Goal: Task Accomplishment & Management: Manage account settings

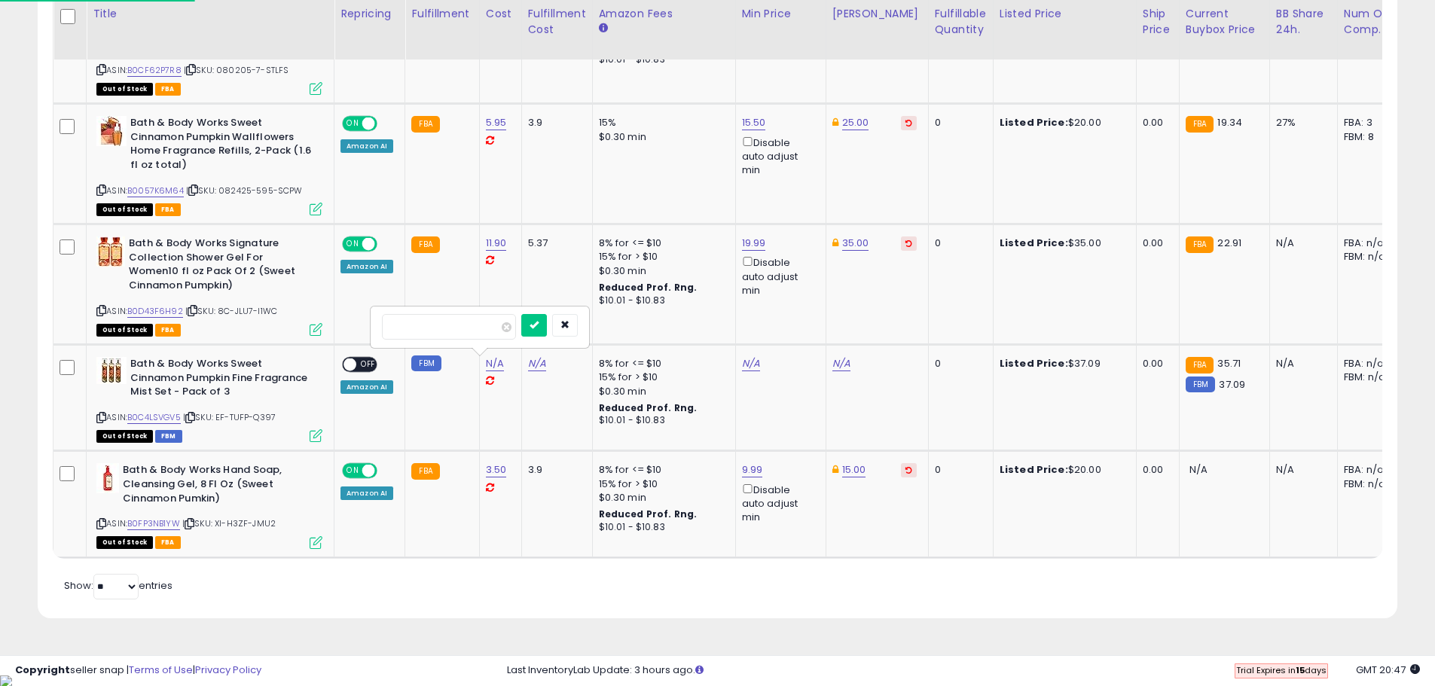
scroll to position [309, 789]
click at [751, 117] on link "15.50" at bounding box center [754, 122] width 24 height 15
drag, startPoint x: 627, startPoint y: 80, endPoint x: 610, endPoint y: 82, distance: 17.5
click at [610, 82] on tbody "Bath Body Works Fine Fragrance Mist, Sweet Cinnamon Pumpkin ASIN: B00QBV1VPU | …" at bounding box center [1132, 58] width 2158 height 999
click button "submit" at bounding box center [791, 69] width 26 height 23
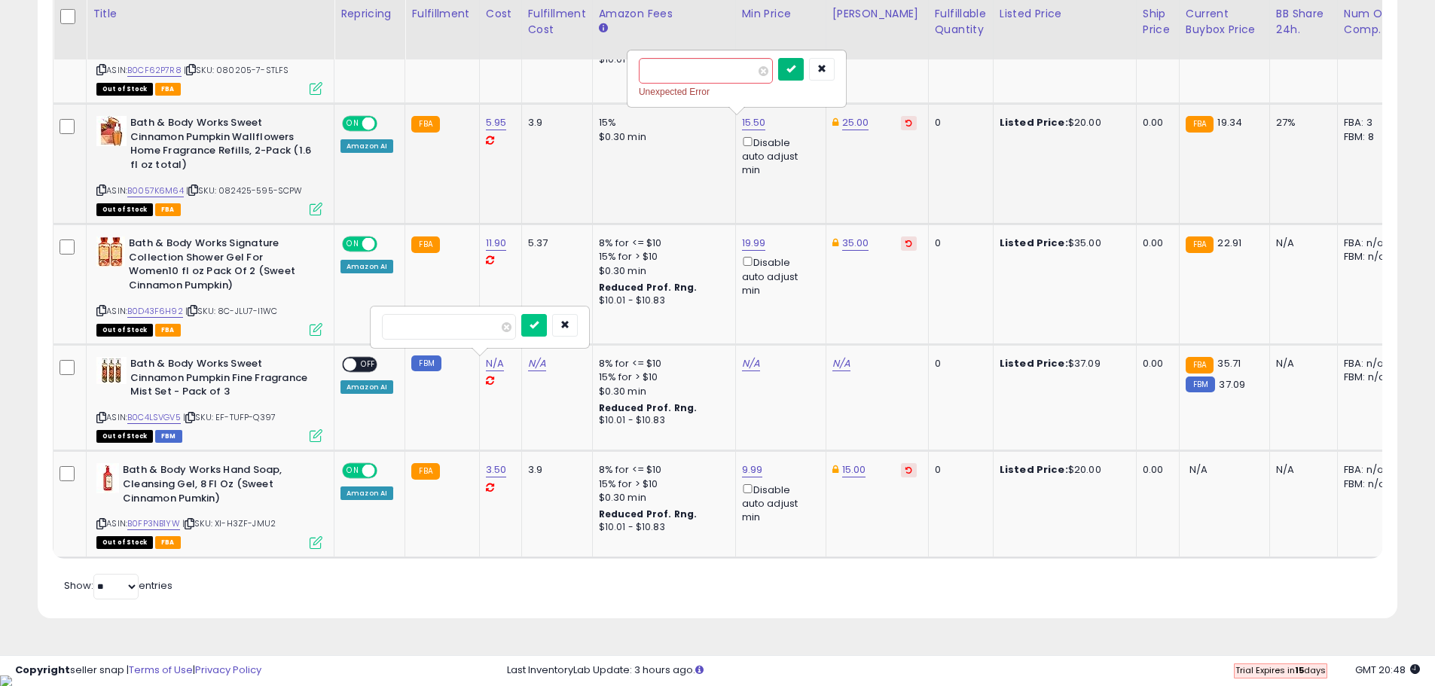
click at [795, 67] on icon "submit" at bounding box center [790, 68] width 9 height 9
drag, startPoint x: 685, startPoint y: 70, endPoint x: 610, endPoint y: 72, distance: 74.6
click at [612, 72] on tbody "Bath Body Works Fine Fragrance Mist, Sweet Cinnamon Pumpkin ASIN: B00QBV1VPU | …" at bounding box center [1132, 58] width 2158 height 999
type input "*****"
click button "submit" at bounding box center [791, 69] width 26 height 23
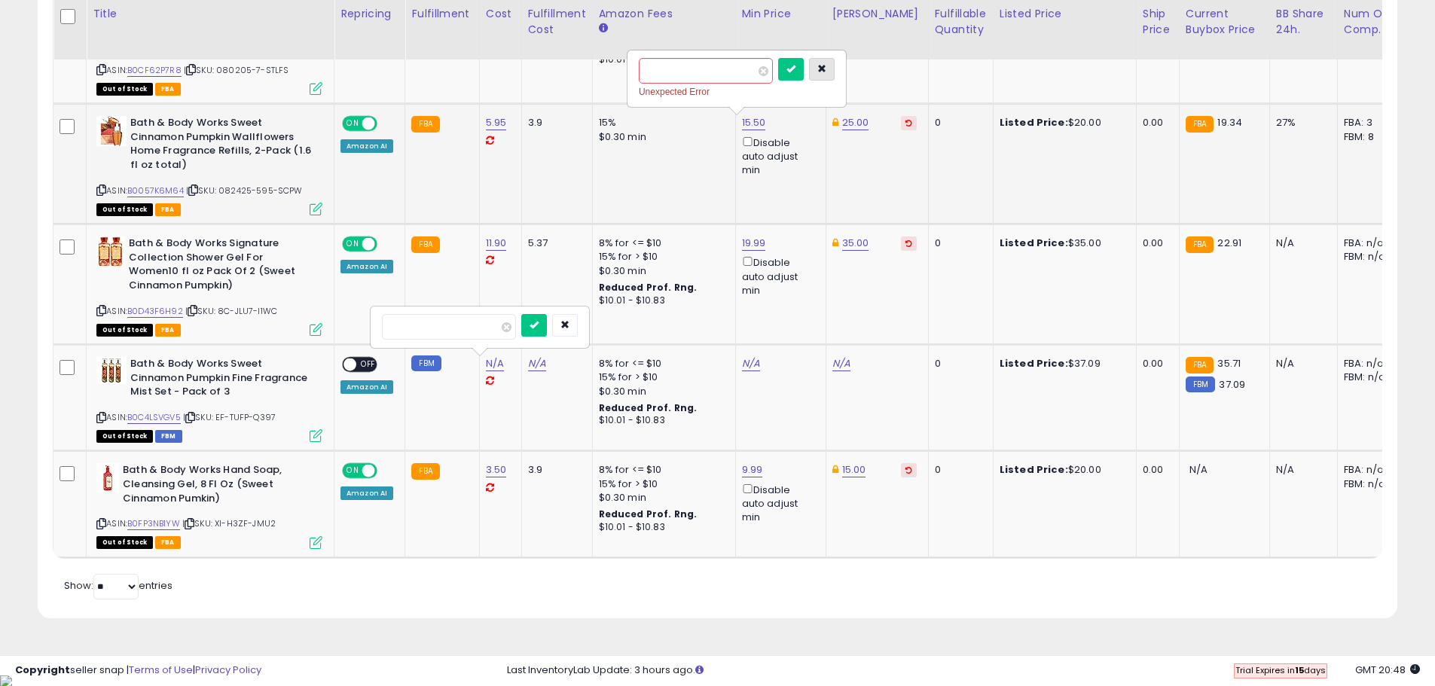
click at [834, 63] on button "button" at bounding box center [822, 69] width 26 height 23
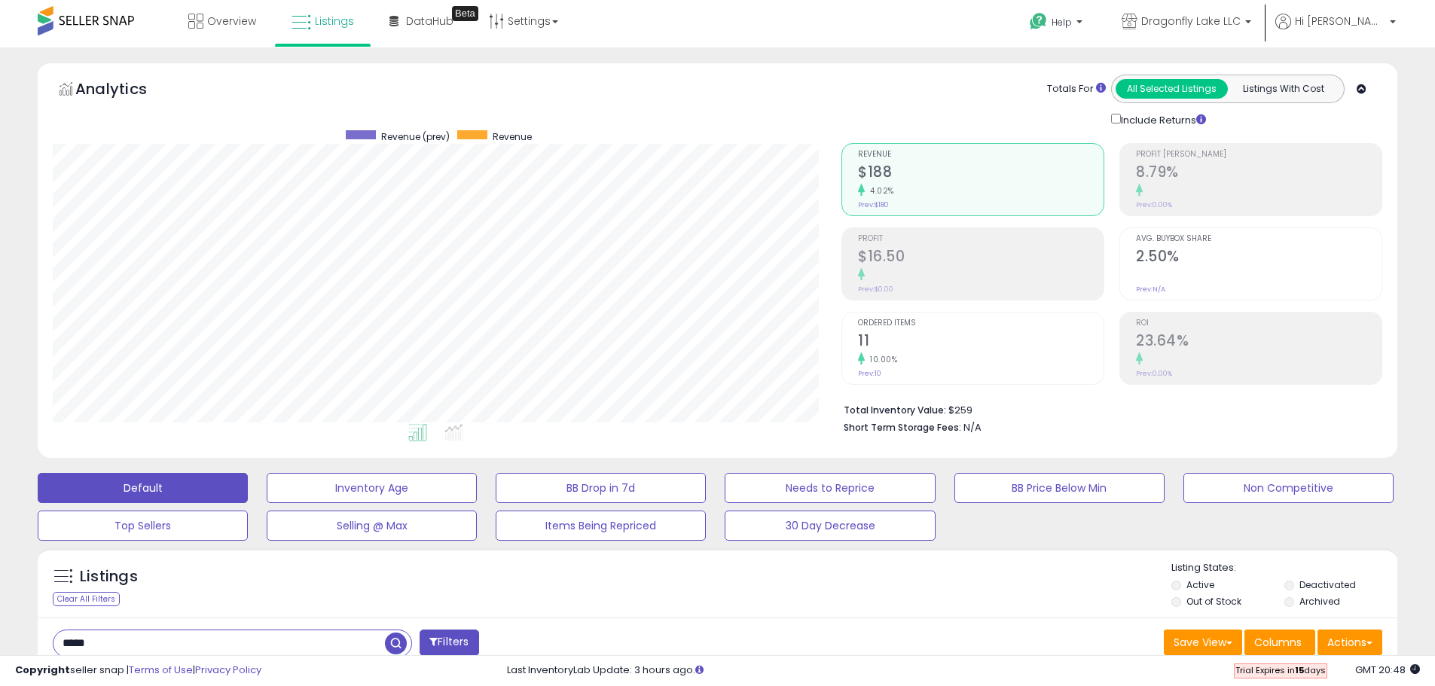
scroll to position [0, 0]
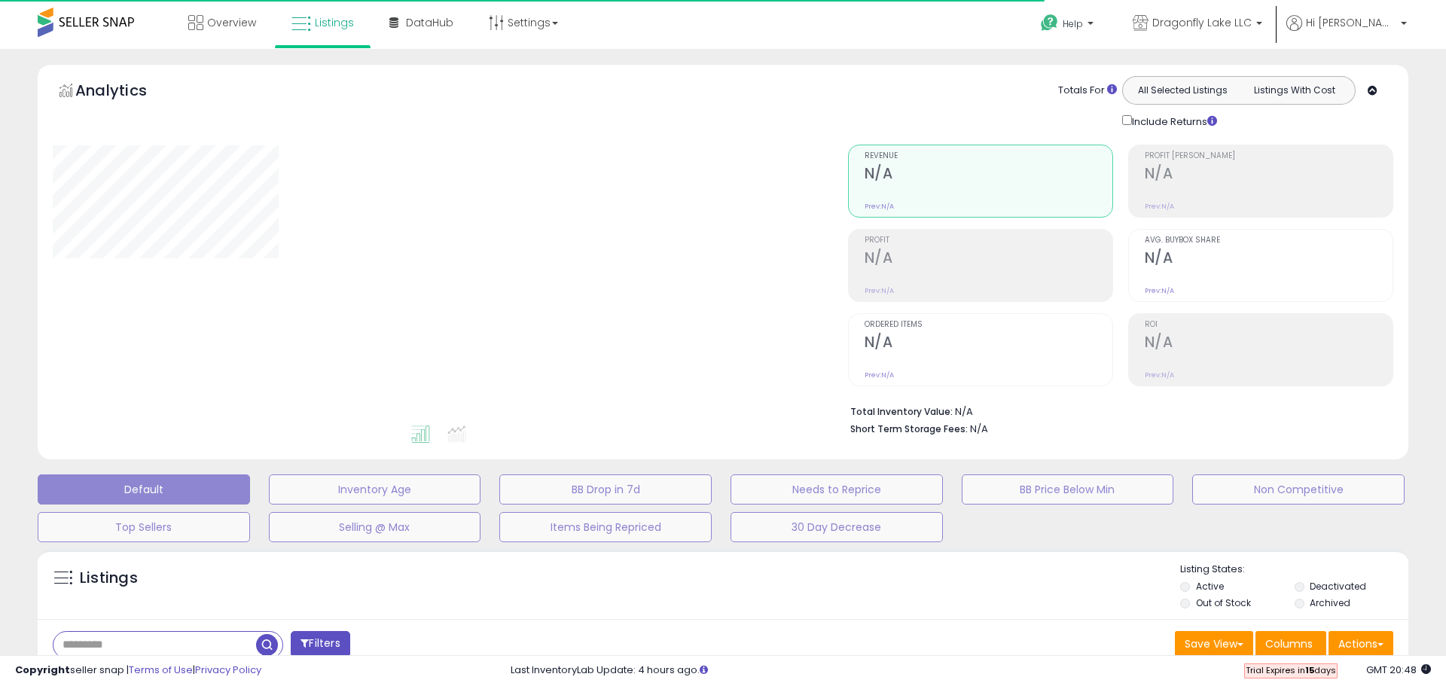
type input "*****"
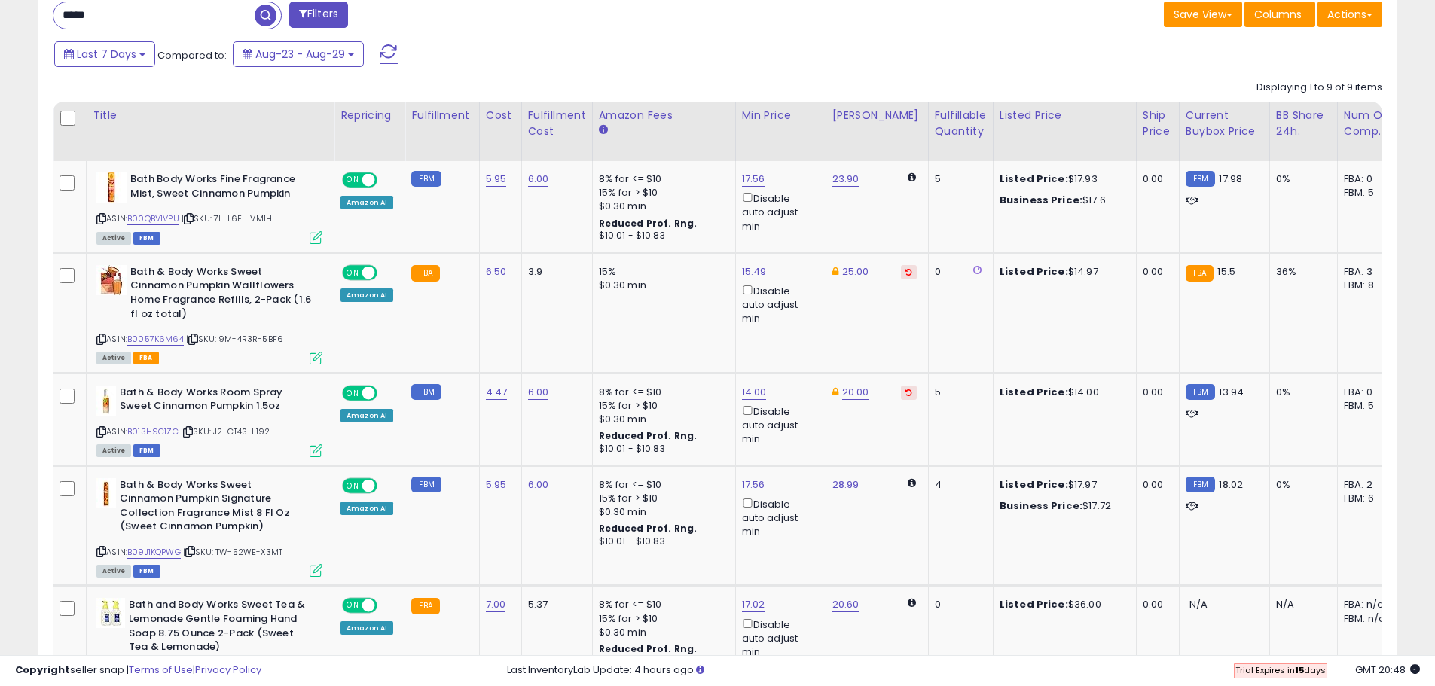
scroll to position [678, 0]
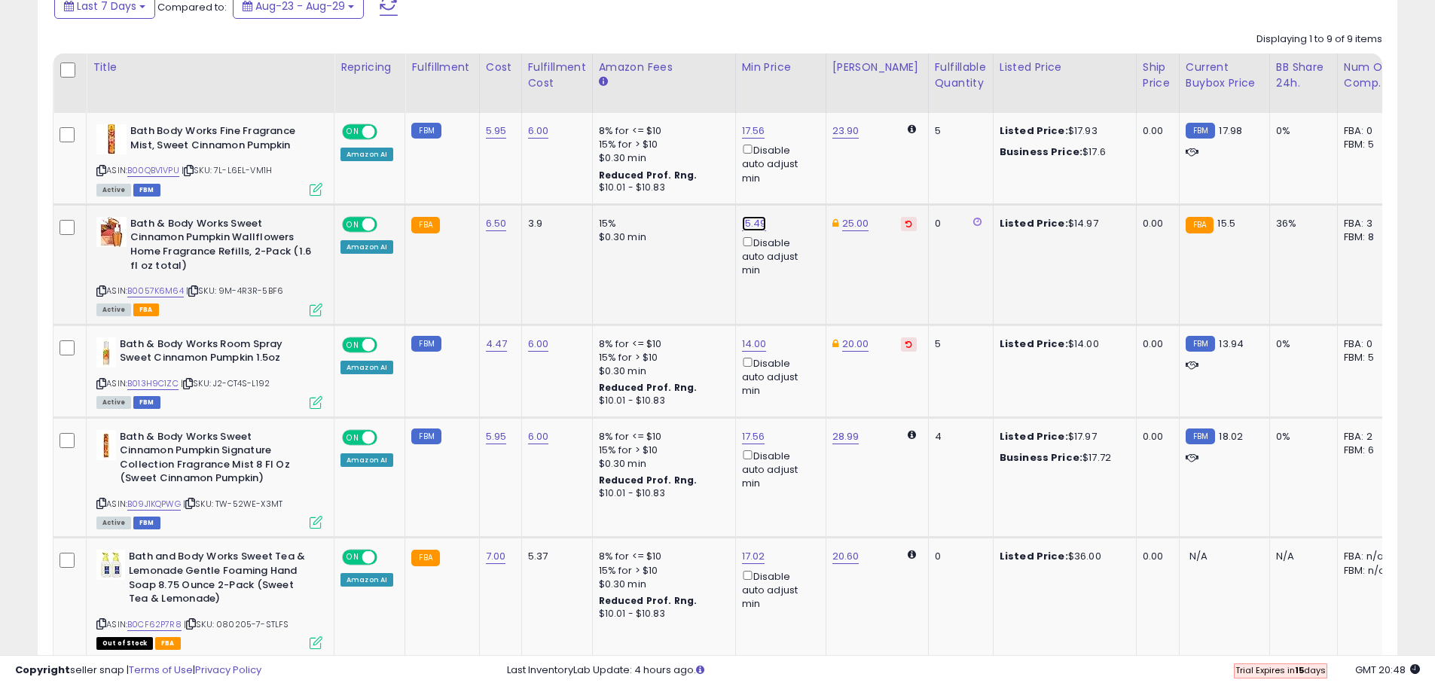
click at [747, 222] on link "15.49" at bounding box center [754, 223] width 25 height 15
drag, startPoint x: 607, startPoint y: 172, endPoint x: 593, endPoint y: 172, distance: 14.3
click at [596, 172] on tbody "Bath Body Works Fine Fragrance Mist, Sweet Cinnamon Pumpkin ASIN: B00QBV1VPU | …" at bounding box center [1132, 612] width 2158 height 999
type input "*****"
click button "submit" at bounding box center [791, 170] width 26 height 23
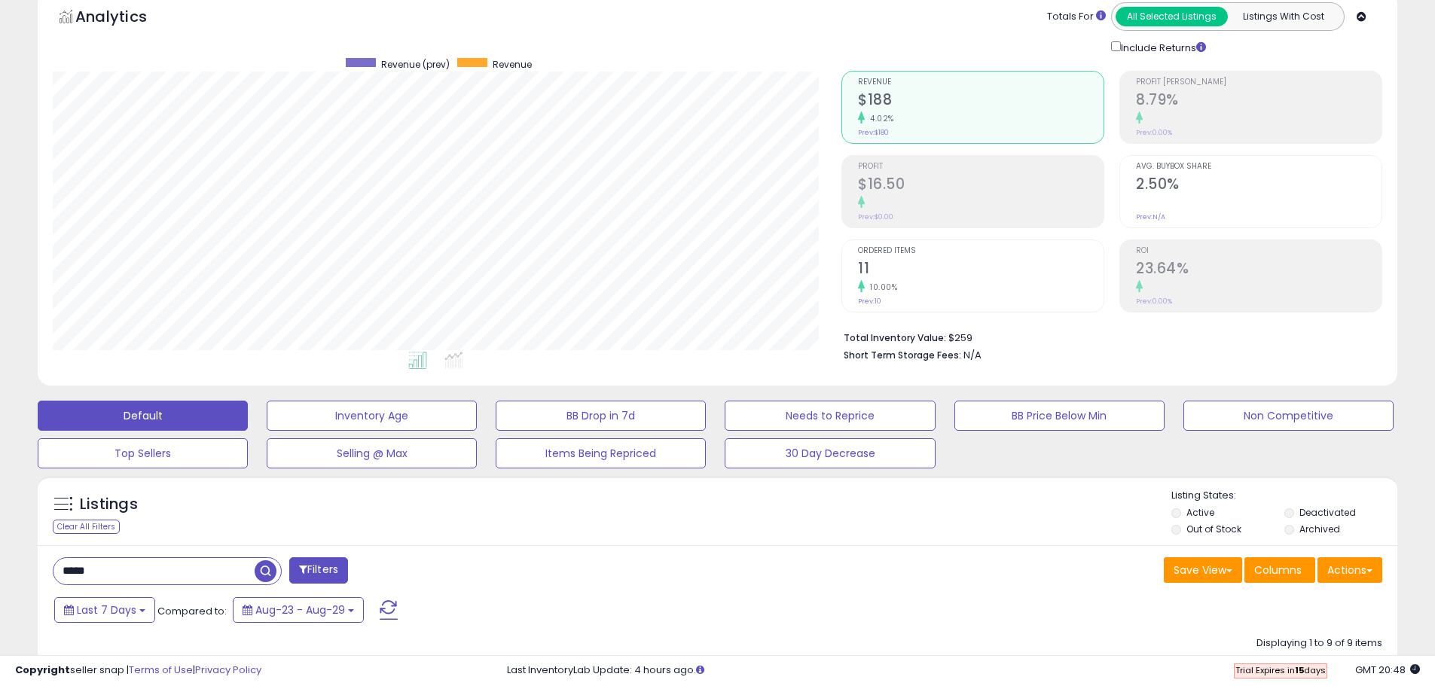
scroll to position [0, 0]
